Goal: Find specific page/section: Find specific page/section

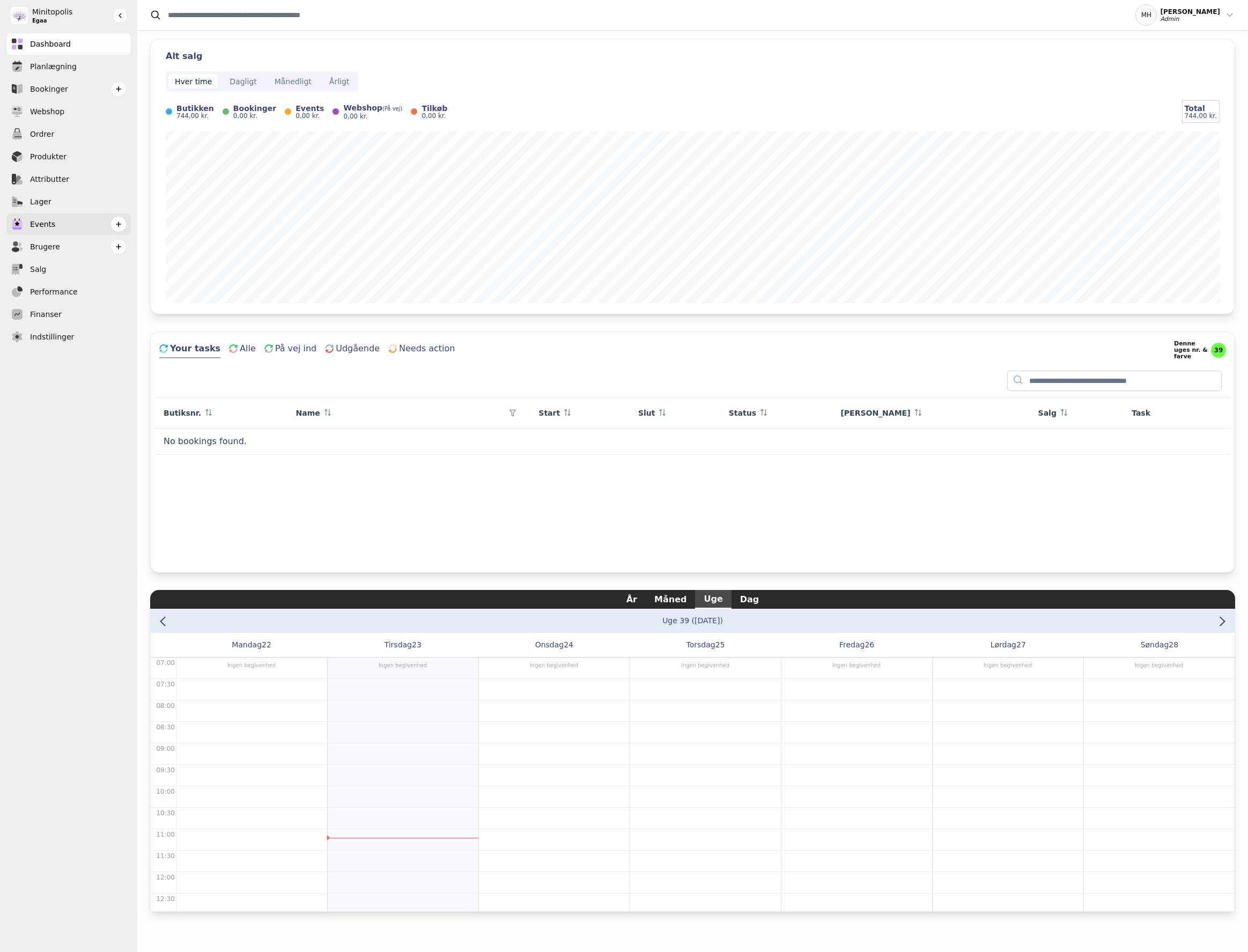
click at [55, 223] on link "Events" at bounding box center [69, 224] width 124 height 21
click at [79, 218] on link "Events" at bounding box center [69, 224] width 124 height 21
click at [57, 42] on span "Dashboard" at bounding box center [50, 44] width 41 height 11
